Goal: Task Accomplishment & Management: Manage account settings

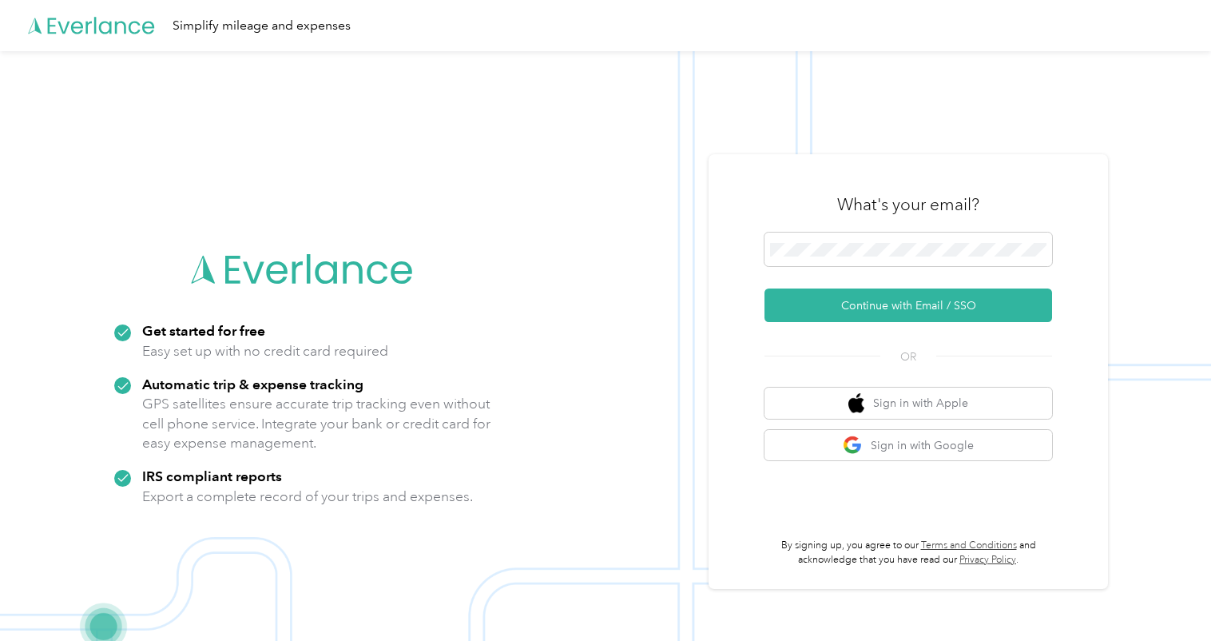
click at [857, 262] on span at bounding box center [908, 249] width 288 height 34
click at [873, 285] on form "Continue with Email / SSO" at bounding box center [908, 276] width 288 height 89
click at [879, 298] on button "Continue with Email / SSO" at bounding box center [908, 305] width 288 height 34
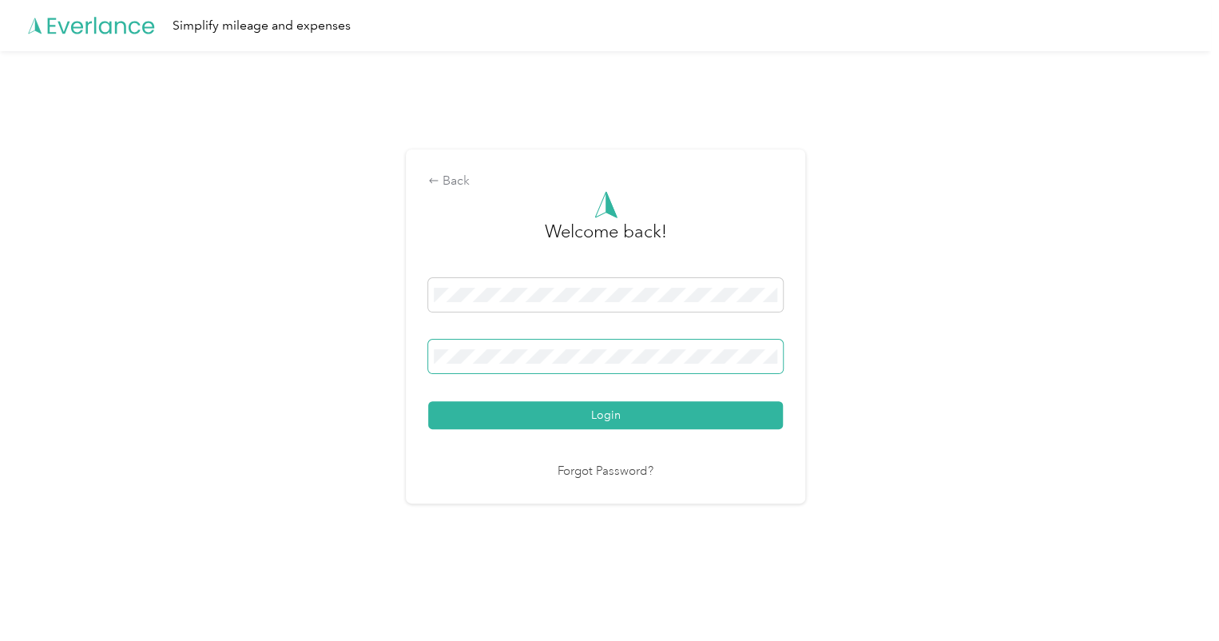
drag, startPoint x: 444, startPoint y: 368, endPoint x: 470, endPoint y: 367, distance: 25.6
click at [450, 365] on span at bounding box center [605, 356] width 355 height 34
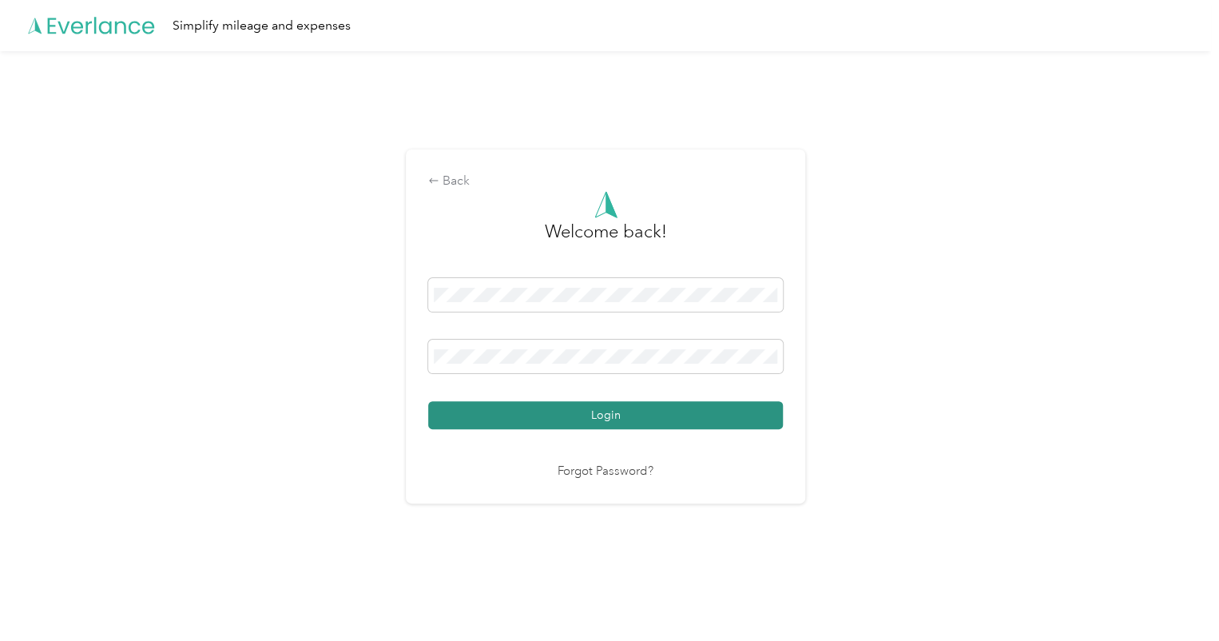
click at [582, 427] on button "Login" at bounding box center [605, 415] width 355 height 28
